Goal: Task Accomplishment & Management: Complete application form

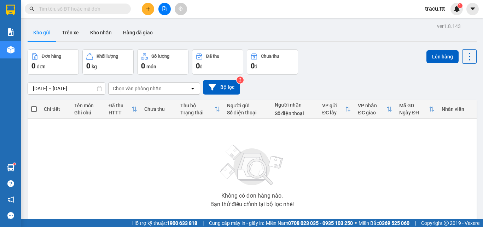
scroll to position [46, 0]
click at [146, 4] on button at bounding box center [148, 9] width 12 height 12
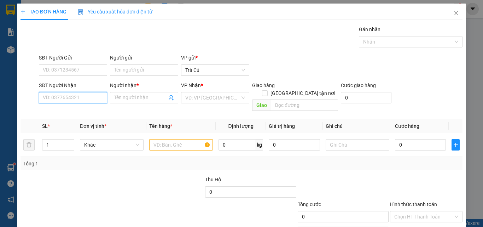
click at [100, 99] on input "SĐT Người Nhận" at bounding box center [73, 97] width 68 height 11
type input "0345786445"
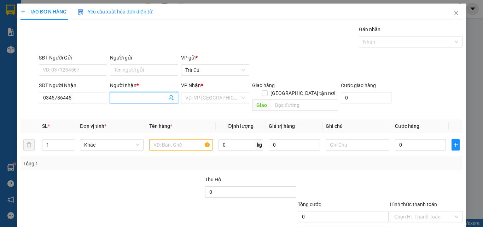
click at [129, 96] on input "Người nhận *" at bounding box center [140, 98] width 53 height 8
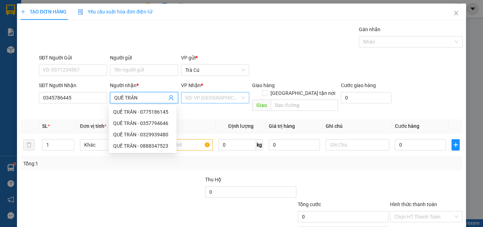
type input "QUẾ TRÂN"
click at [197, 96] on input "search" at bounding box center [212, 97] width 55 height 11
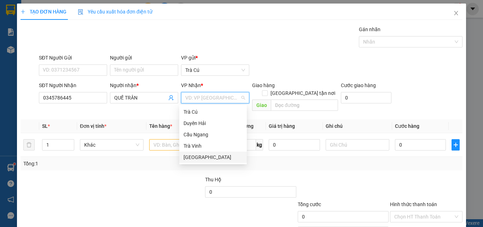
click at [208, 159] on div "[GEOGRAPHIC_DATA]" at bounding box center [213, 157] width 59 height 8
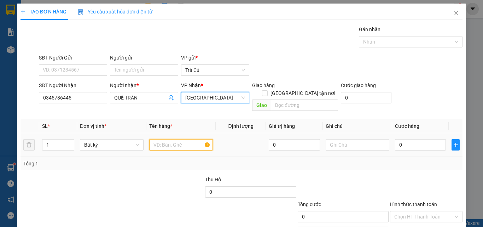
click at [174, 139] on input "text" at bounding box center [181, 144] width 64 height 11
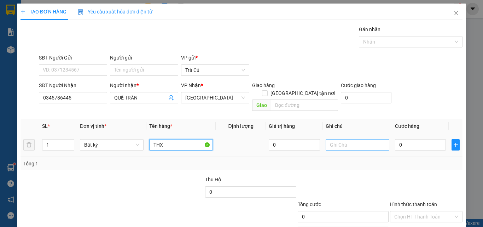
type input "THX"
click at [343, 139] on input "text" at bounding box center [358, 144] width 64 height 11
type input "BỂ VỠ K ĐỀN"
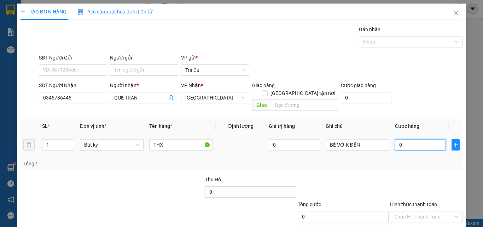
click at [430, 140] on input "0" at bounding box center [420, 144] width 51 height 11
type input "3"
type input "30"
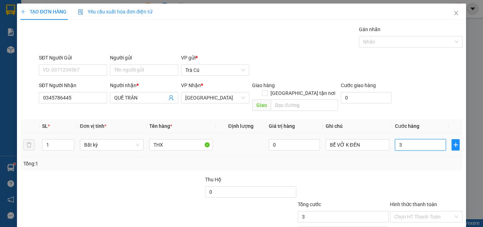
type input "30"
type input "30.000"
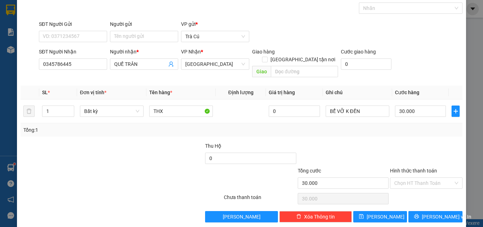
scroll to position [35, 0]
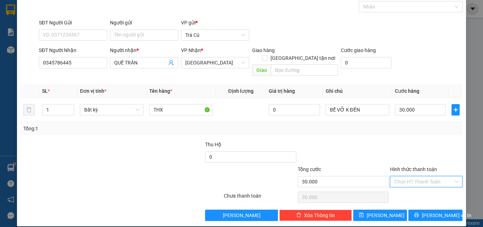
click at [428, 176] on input "Hình thức thanh toán" at bounding box center [423, 181] width 59 height 11
click at [423, 180] on div "Hình thức thanh toán Chọn HT Thanh Toán" at bounding box center [426, 177] width 72 height 25
click at [420, 176] on input "Hình thức thanh toán" at bounding box center [423, 181] width 59 height 11
click at [425, 191] on div "Tại văn phòng" at bounding box center [421, 188] width 63 height 8
type input "0"
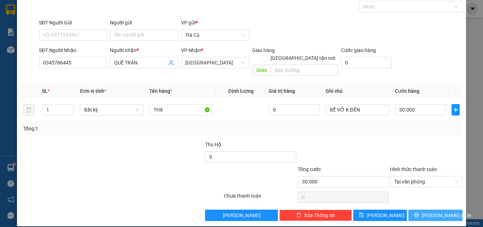
click at [432, 209] on button "[PERSON_NAME] và In" at bounding box center [435, 214] width 54 height 11
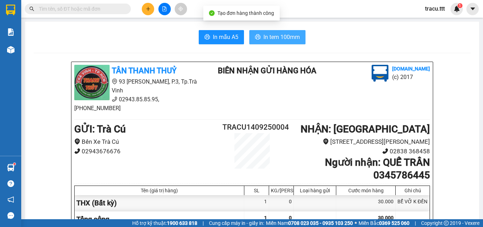
click at [279, 37] on span "In tem 100mm" at bounding box center [281, 37] width 36 height 9
click at [285, 42] on button "In tem 100mm" at bounding box center [277, 37] width 56 height 14
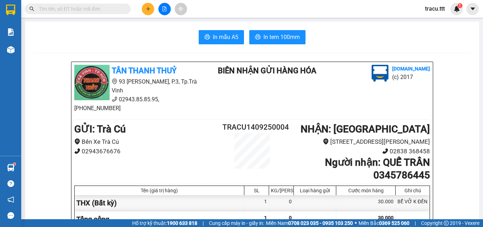
click at [143, 10] on button at bounding box center [148, 9] width 12 height 12
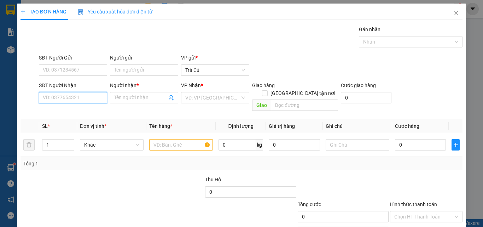
click at [64, 97] on input "SĐT Người Nhận" at bounding box center [73, 97] width 68 height 11
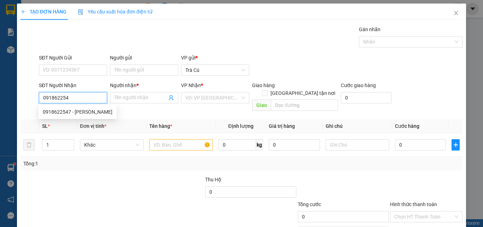
type input "0918622547"
click at [82, 111] on div "0918622547 - [PERSON_NAME]" at bounding box center [78, 112] width 70 height 8
type input "VŨ"
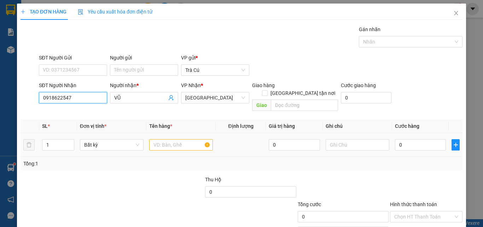
type input "0918622547"
click at [177, 141] on input "text" at bounding box center [181, 144] width 64 height 11
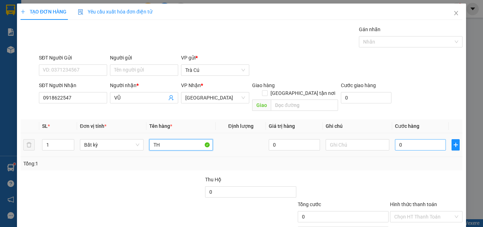
type input "TH"
click at [418, 139] on input "0" at bounding box center [420, 144] width 51 height 11
type input "4"
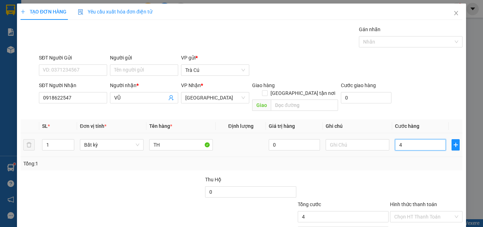
type input "40"
type input "40.000"
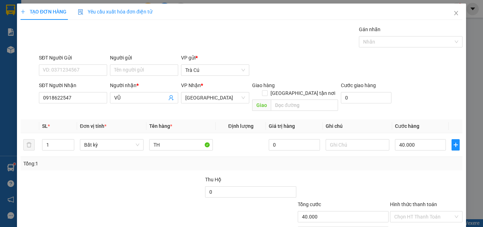
scroll to position [35, 0]
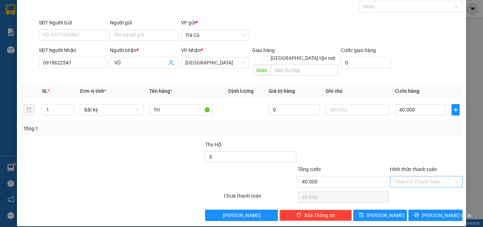
click at [426, 176] on input "Hình thức thanh toán" at bounding box center [423, 181] width 59 height 11
click at [424, 190] on div "Tại văn phòng" at bounding box center [421, 188] width 63 height 8
type input "0"
click at [423, 209] on button "[PERSON_NAME] và In" at bounding box center [435, 214] width 54 height 11
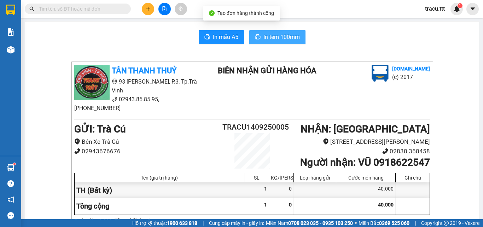
click at [289, 36] on span "In tem 100mm" at bounding box center [281, 37] width 36 height 9
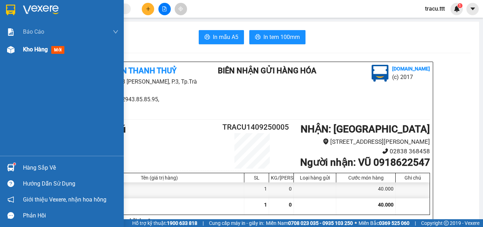
click at [42, 50] on span "Kho hàng" at bounding box center [35, 49] width 25 height 7
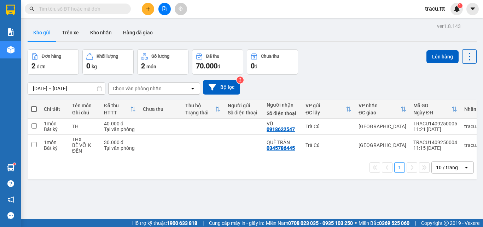
click at [34, 109] on span at bounding box center [34, 109] width 6 height 6
click at [34, 105] on input "checkbox" at bounding box center [34, 105] width 0 height 0
checkbox input "true"
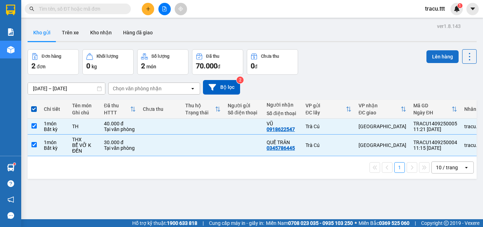
click at [439, 55] on button "Lên hàng" at bounding box center [442, 56] width 32 height 13
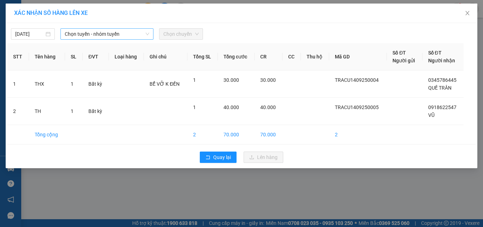
click at [82, 39] on div "Chọn tuyến - nhóm tuyến" at bounding box center [106, 33] width 93 height 11
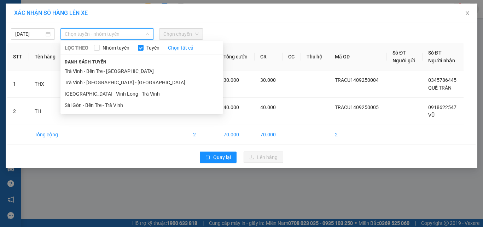
click at [87, 34] on span "Chọn tuyến - nhóm tuyến" at bounding box center [107, 34] width 85 height 11
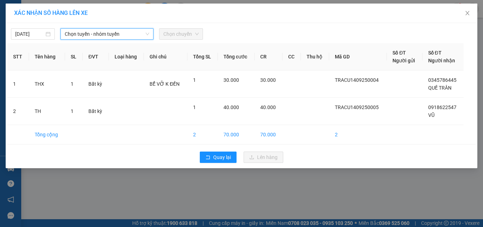
click at [98, 34] on span "Chọn tuyến - nhóm tuyến" at bounding box center [107, 34] width 85 height 11
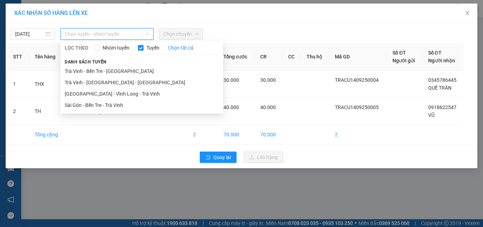
drag, startPoint x: 107, startPoint y: 69, endPoint x: 119, endPoint y: 70, distance: 12.4
click at [107, 69] on li "Trà Vinh - Bến Tre - [GEOGRAPHIC_DATA]" at bounding box center [141, 70] width 163 height 11
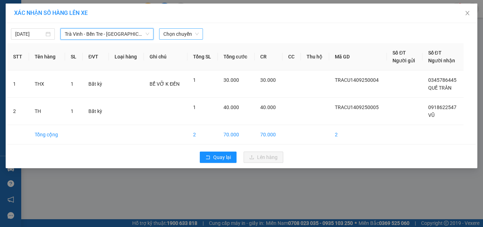
click at [192, 36] on span "Chọn chuyến" at bounding box center [180, 34] width 35 height 11
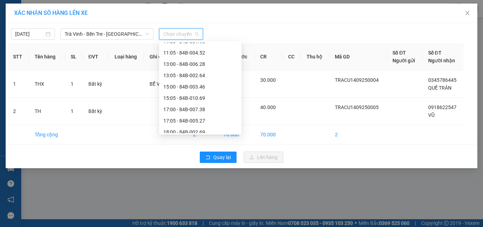
scroll to position [134, 0]
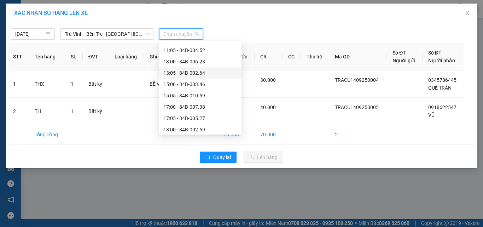
click at [198, 75] on div "13:05 - 84B-002.64" at bounding box center [200, 73] width 74 height 8
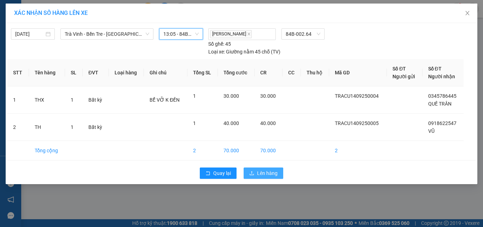
click at [258, 171] on span "Lên hàng" at bounding box center [267, 173] width 21 height 8
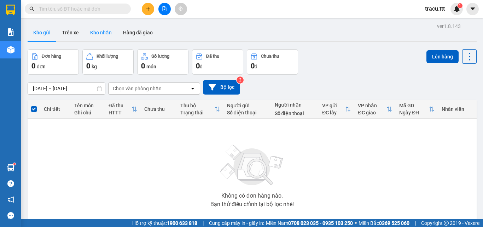
click at [93, 35] on button "Kho nhận" at bounding box center [101, 32] width 33 height 17
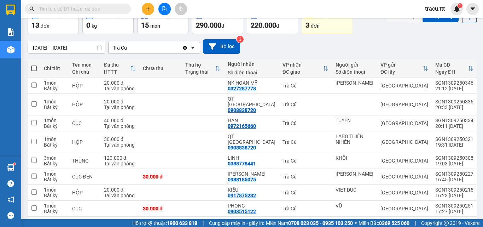
scroll to position [34, 0]
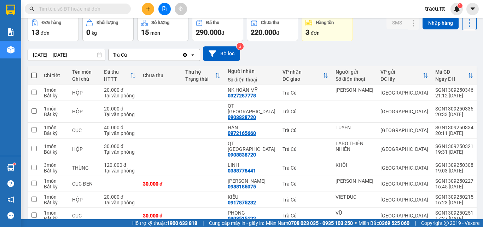
click at [35, 53] on input "[DATE] – [DATE]" at bounding box center [66, 54] width 77 height 11
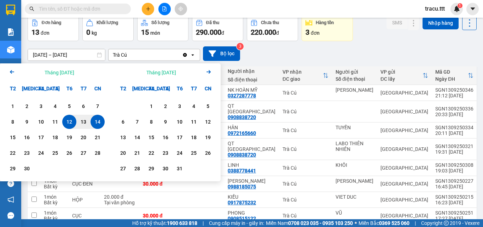
click at [12, 75] on icon "Arrow Left" at bounding box center [12, 72] width 8 height 8
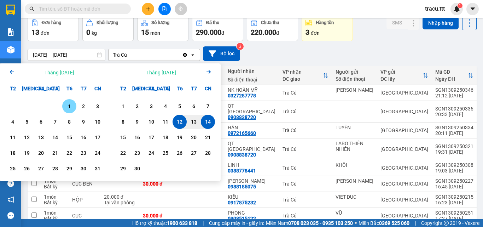
click at [70, 107] on div "1" at bounding box center [69, 106] width 10 height 8
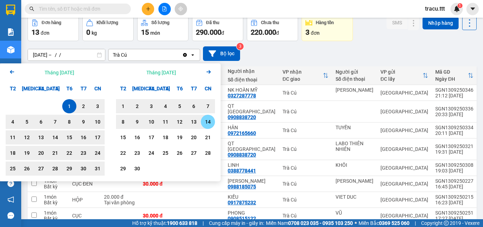
click at [208, 126] on div "14" at bounding box center [208, 121] width 10 height 8
type input "[DATE] – [DATE]"
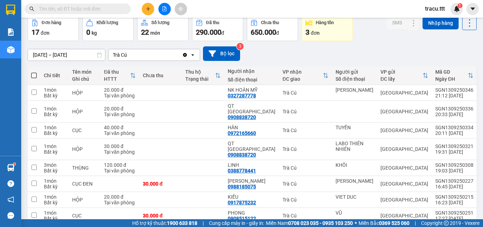
click at [106, 8] on input "text" at bounding box center [80, 9] width 83 height 8
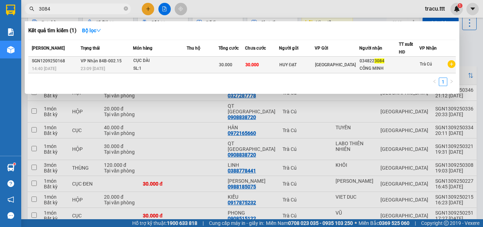
type input "3084"
click at [384, 70] on div "CÔNG MINH" at bounding box center [379, 68] width 39 height 7
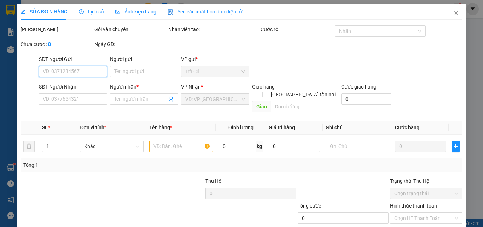
type input "HUY ĐẠT"
type input "0348223084"
type input "CÔNG MINH"
type input "30.000"
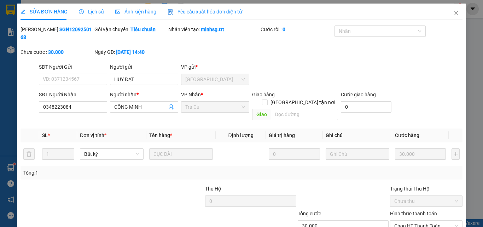
scroll to position [36, 0]
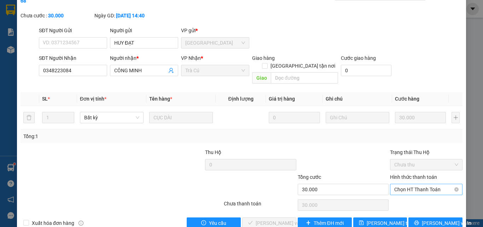
click at [438, 184] on span "Chọn HT Thanh Toán" at bounding box center [426, 189] width 64 height 11
click at [424, 187] on div "Tại văn phòng" at bounding box center [421, 188] width 63 height 8
type input "0"
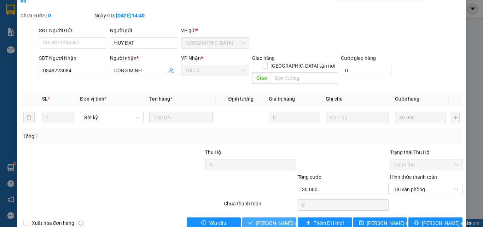
click at [286, 219] on span "[PERSON_NAME] và Giao hàng" at bounding box center [290, 223] width 68 height 8
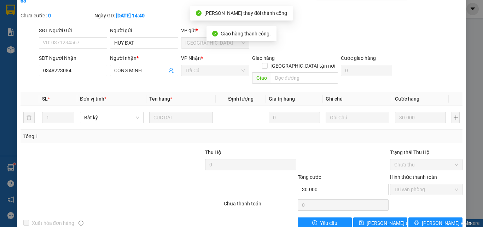
scroll to position [0, 0]
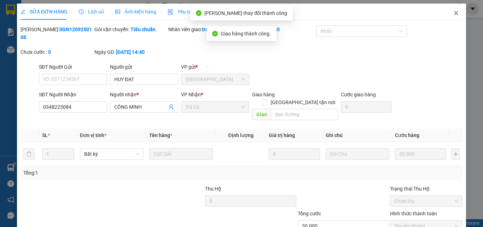
click at [454, 13] on icon "close" at bounding box center [456, 13] width 4 height 4
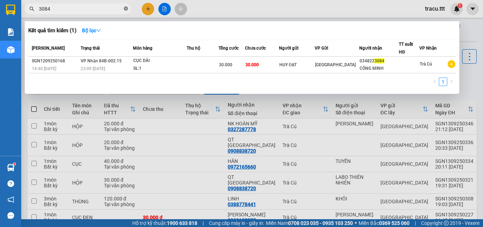
click at [126, 9] on icon "close-circle" at bounding box center [126, 8] width 4 height 4
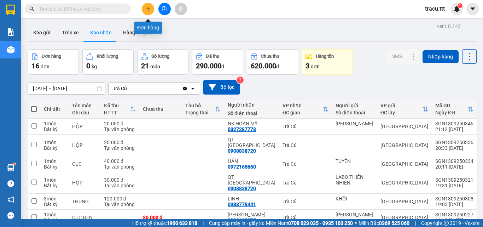
click at [147, 6] on button at bounding box center [148, 9] width 12 height 12
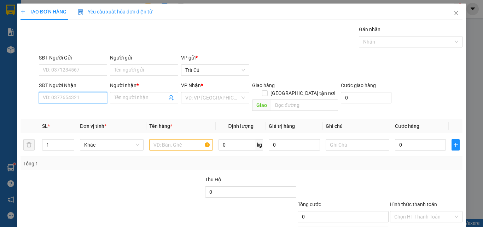
click at [84, 97] on input "SĐT Người Nhận" at bounding box center [73, 97] width 68 height 11
type input "0901451822"
click at [86, 115] on div "0901451822 - CỌP" at bounding box center [72, 112] width 59 height 8
type input "CỌP"
type input "0901451822"
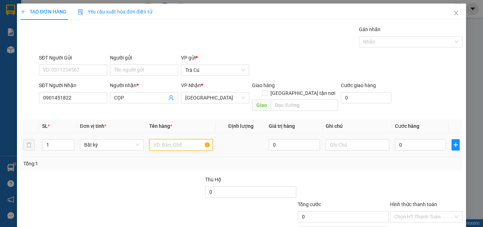
click at [184, 139] on input "text" at bounding box center [181, 144] width 64 height 11
type input "TH"
type input "2"
click at [71, 141] on span "up" at bounding box center [70, 143] width 4 height 4
click at [418, 140] on input "0" at bounding box center [420, 144] width 51 height 11
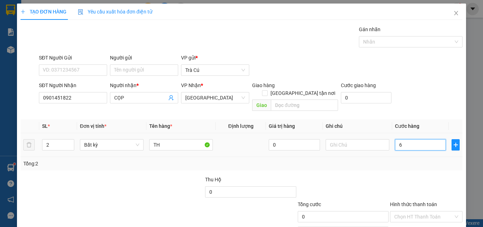
type input "60"
type input "60.000"
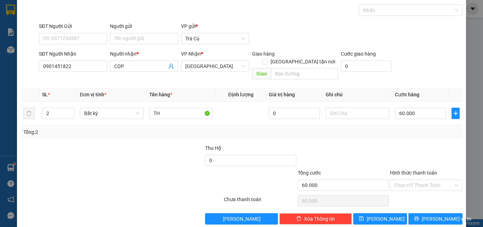
scroll to position [35, 0]
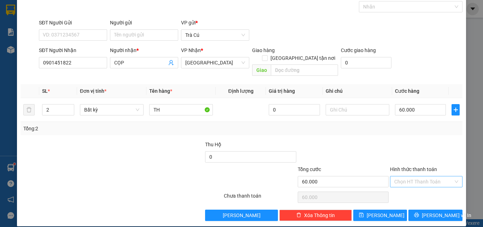
click at [421, 176] on input "Hình thức thanh toán" at bounding box center [423, 181] width 59 height 11
click at [416, 191] on div "Tại văn phòng" at bounding box center [421, 188] width 63 height 8
type input "0"
click at [423, 209] on button "[PERSON_NAME] và In" at bounding box center [435, 214] width 54 height 11
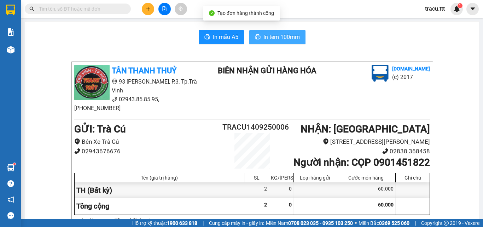
click at [263, 43] on button "In tem 100mm" at bounding box center [277, 37] width 56 height 14
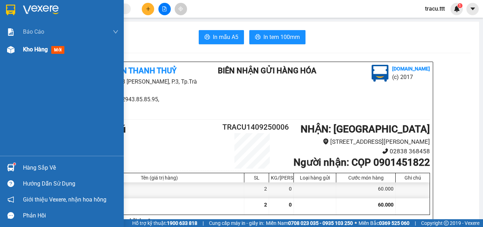
click at [31, 45] on div "Kho hàng mới" at bounding box center [70, 50] width 95 height 18
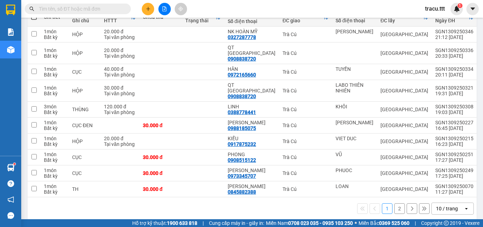
scroll to position [99, 0]
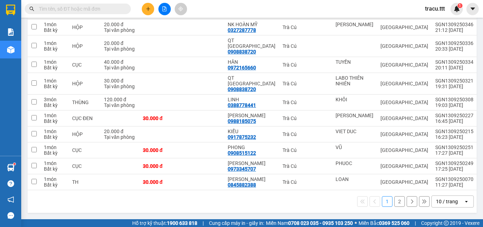
click at [394, 206] on button "2" at bounding box center [399, 201] width 11 height 11
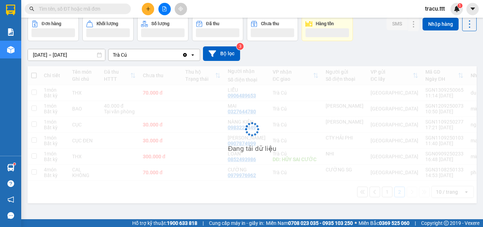
scroll to position [33, 0]
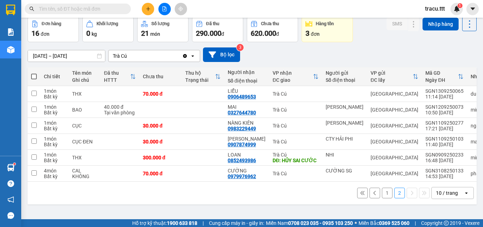
click at [384, 197] on button "1" at bounding box center [387, 192] width 11 height 11
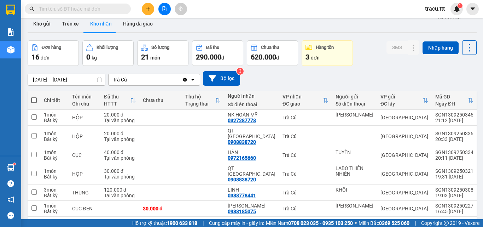
scroll to position [1, 0]
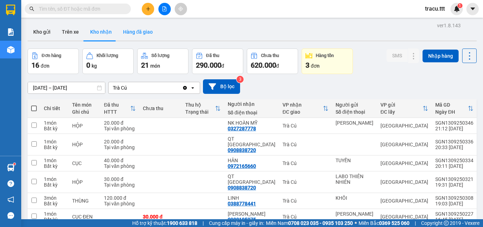
click at [132, 33] on button "Hàng đã giao" at bounding box center [137, 31] width 41 height 17
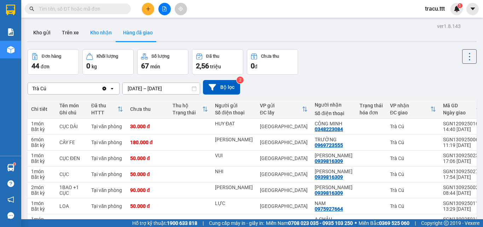
click at [96, 34] on button "Kho nhận" at bounding box center [101, 32] width 33 height 17
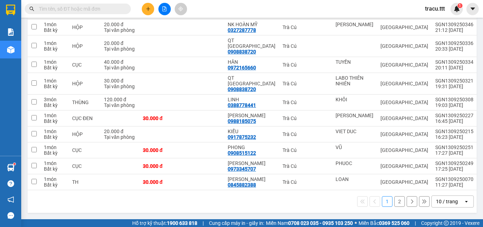
scroll to position [102, 0]
